Goal: Task Accomplishment & Management: Use online tool/utility

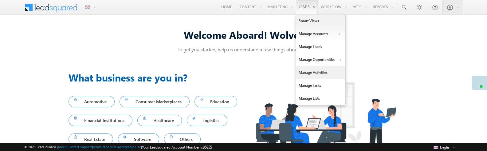
click at [314, 73] on link "Manage Activities" at bounding box center [320, 72] width 49 height 13
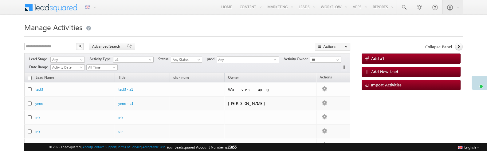
click at [101, 46] on span "Advanced Search" at bounding box center [107, 47] width 30 height 6
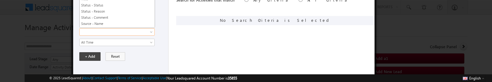
click at [124, 31] on span at bounding box center [113, 32] width 67 height 6
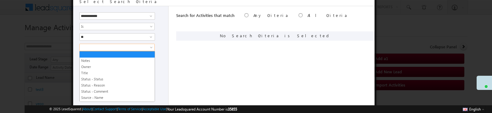
click at [150, 45] on link at bounding box center [116, 47] width 75 height 7
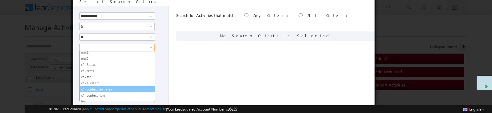
scroll to position [114, 0]
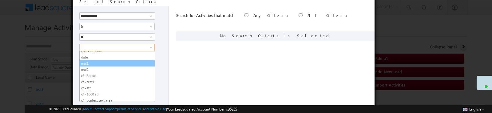
click at [90, 64] on link "mul1" at bounding box center [117, 64] width 75 height 6
